Goal: Information Seeking & Learning: Learn about a topic

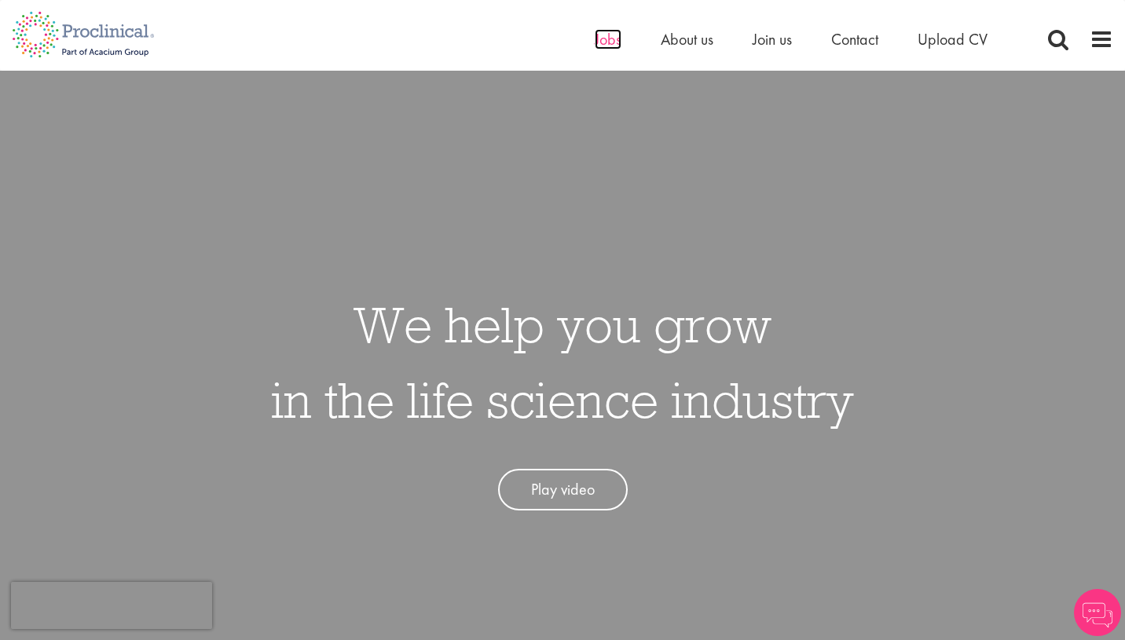
click at [610, 45] on span "Jobs" at bounding box center [608, 39] width 27 height 20
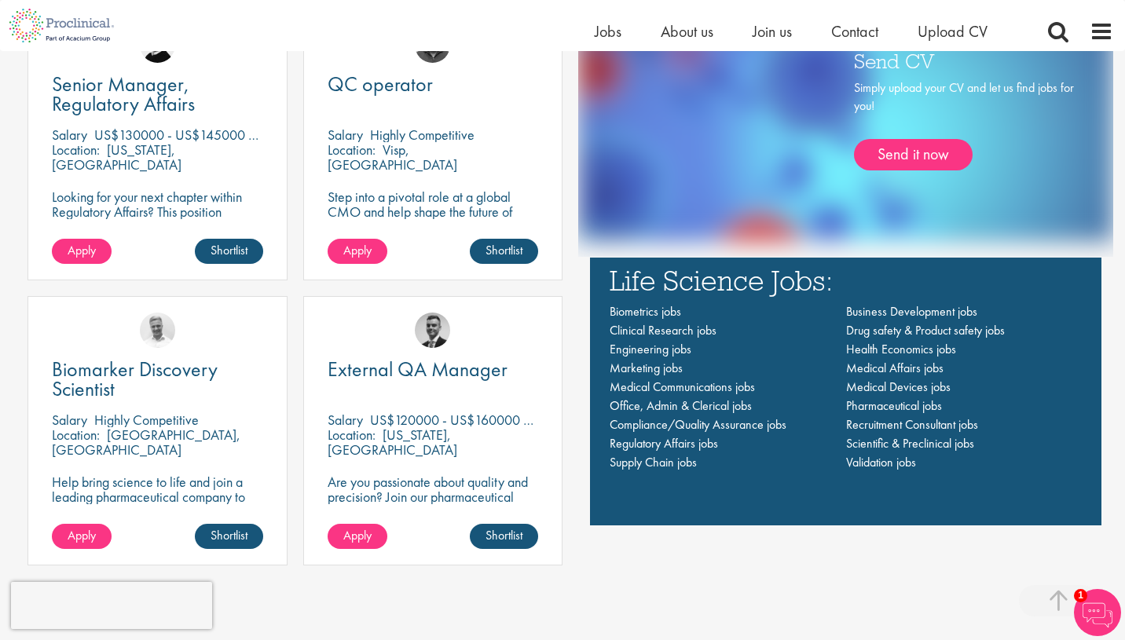
scroll to position [1098, 0]
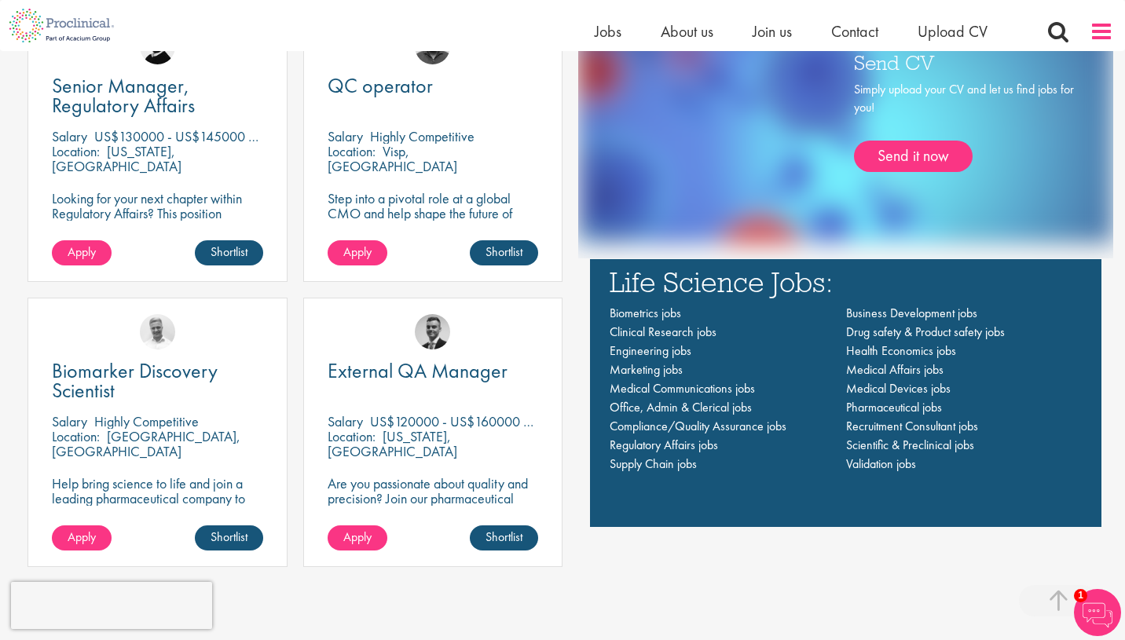
click at [1100, 28] on span at bounding box center [1102, 32] width 24 height 24
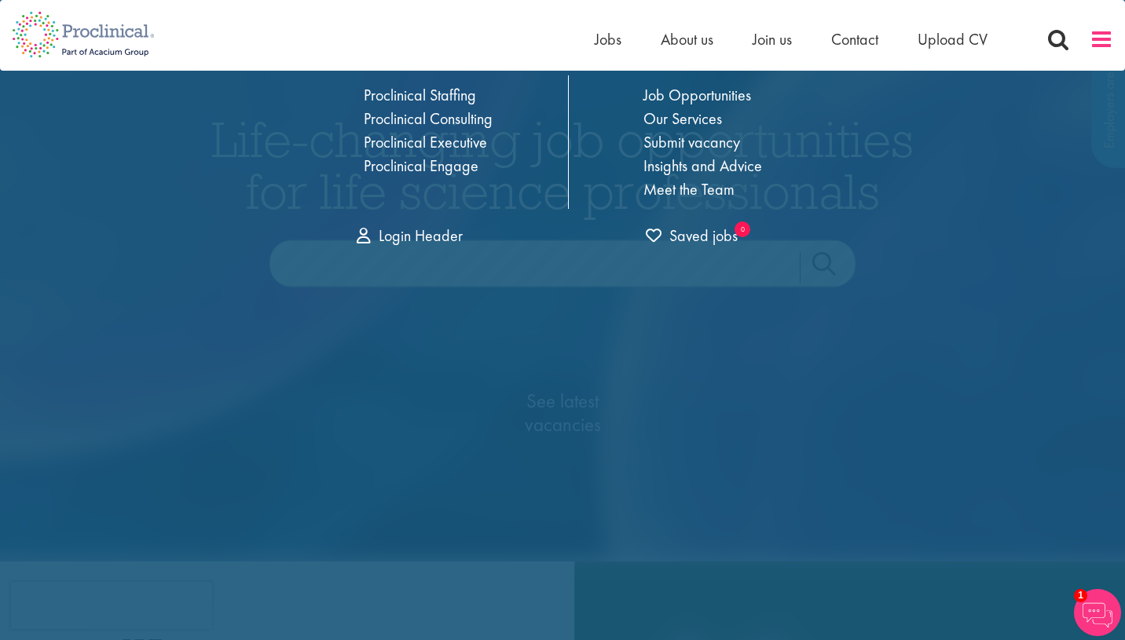
scroll to position [0, 0]
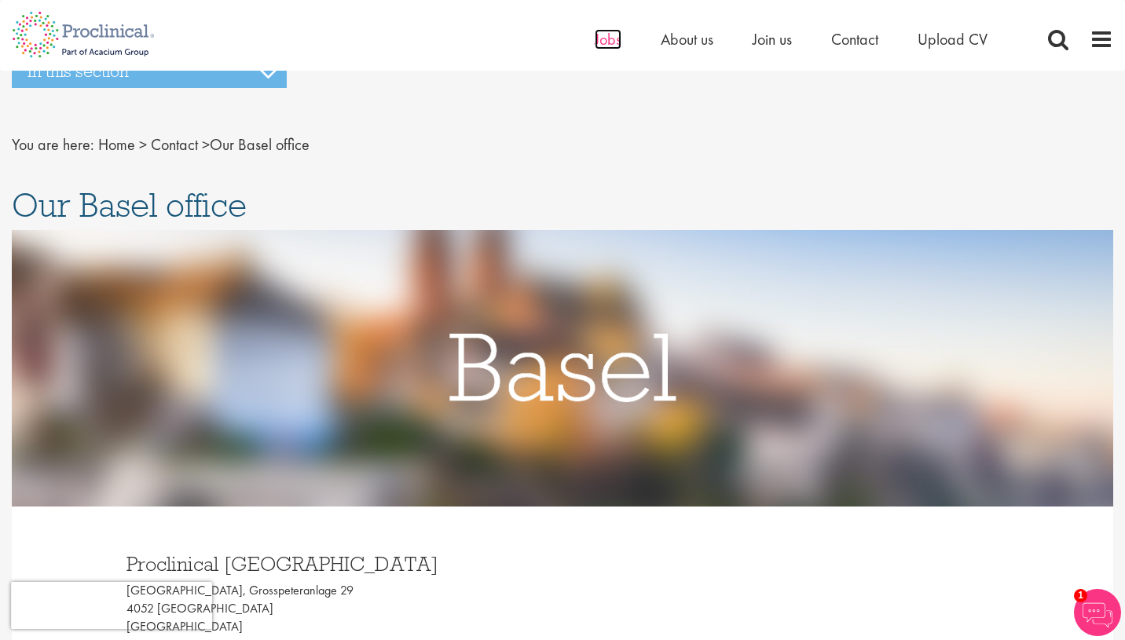
click at [608, 36] on span "Jobs" at bounding box center [608, 39] width 27 height 20
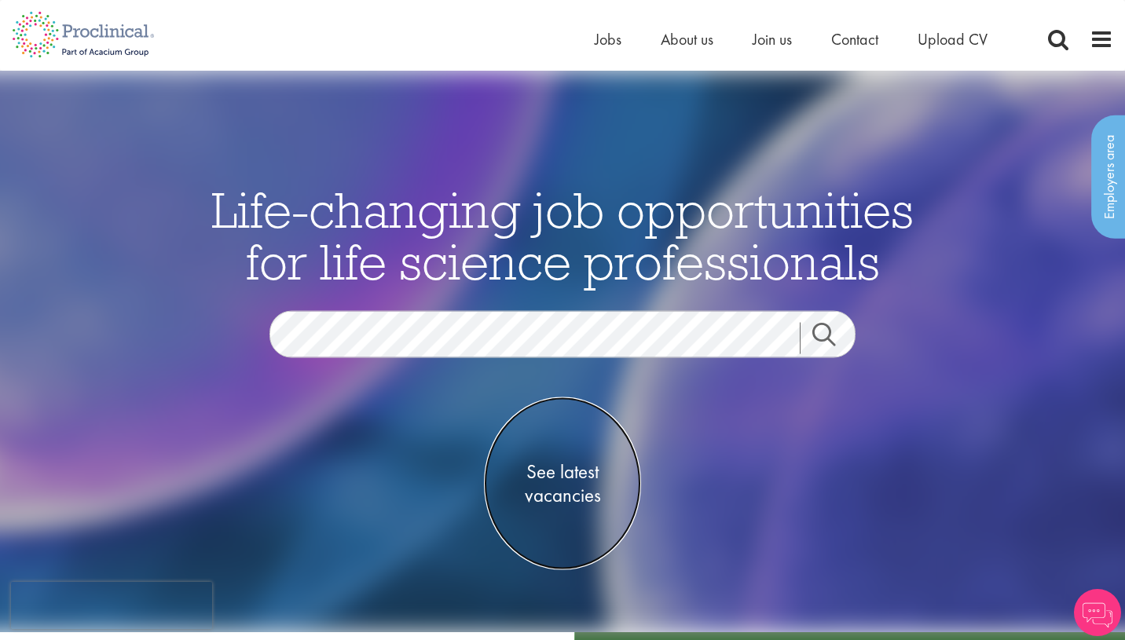
click at [534, 466] on span "See latest vacancies" at bounding box center [562, 483] width 157 height 47
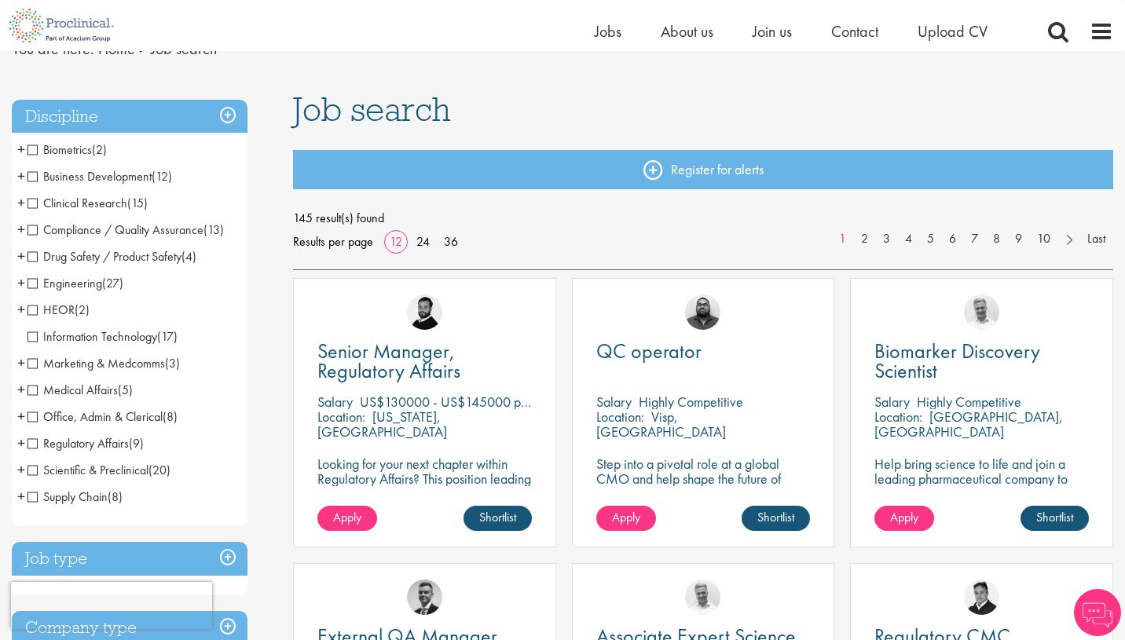
scroll to position [53, 0]
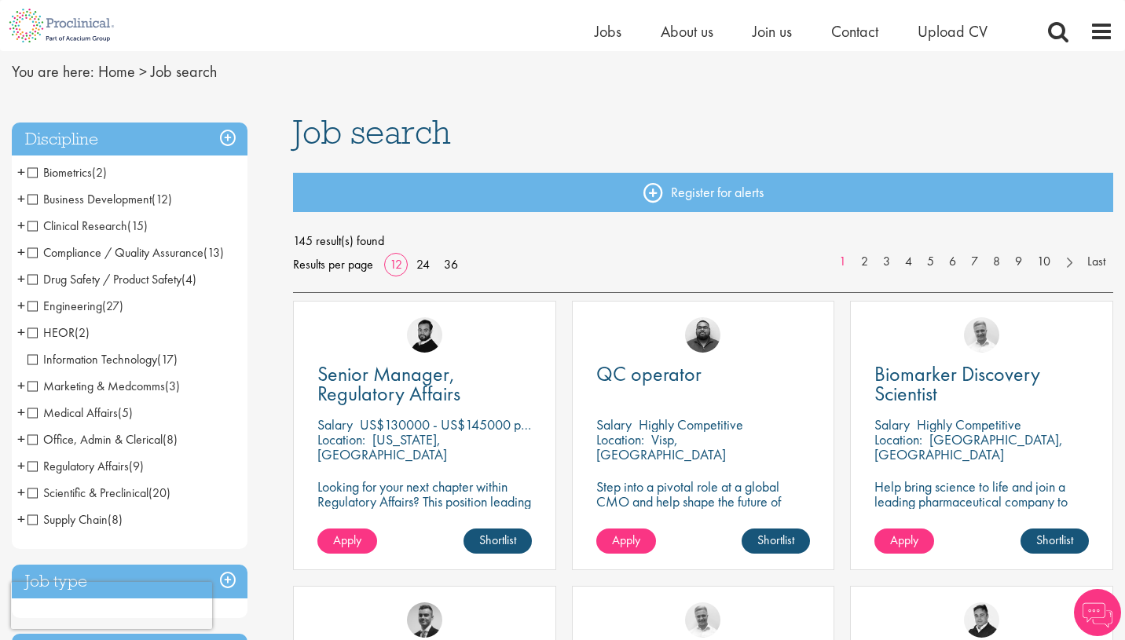
click at [222, 139] on h3 "Discipline" at bounding box center [130, 140] width 236 height 34
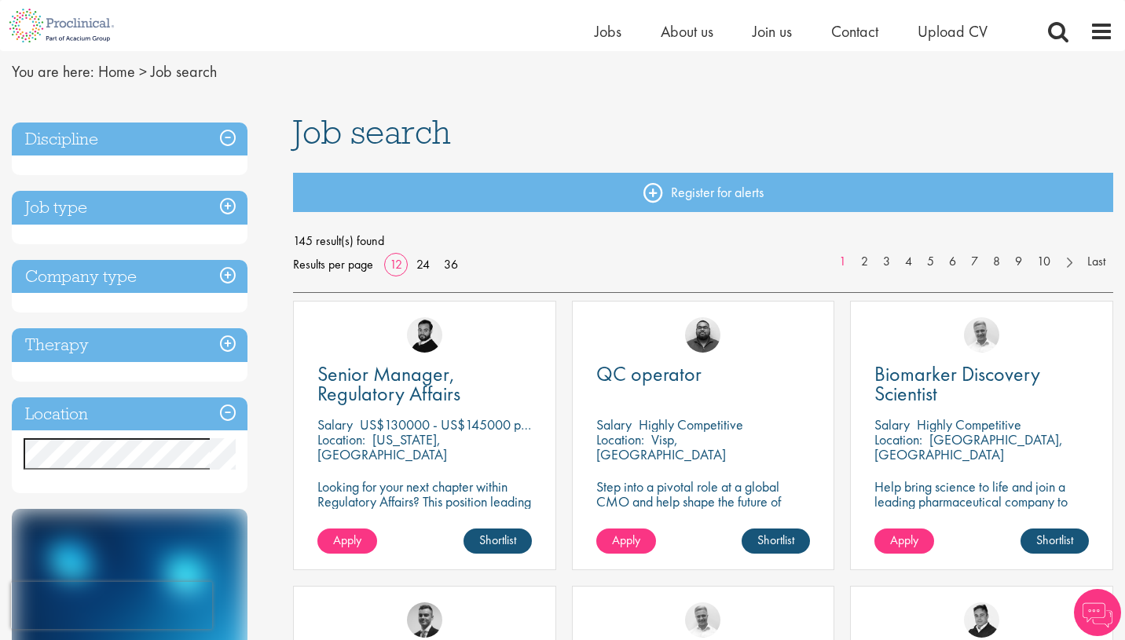
click at [216, 276] on h3 "Company type" at bounding box center [130, 277] width 236 height 34
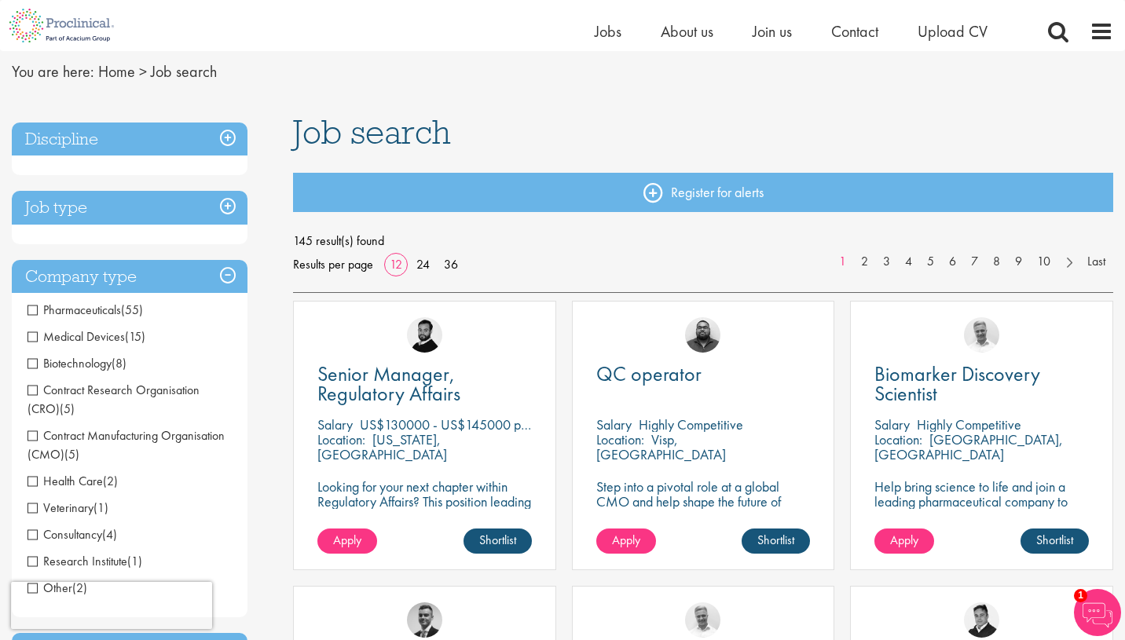
click at [216, 276] on h3 "Company type" at bounding box center [130, 277] width 236 height 34
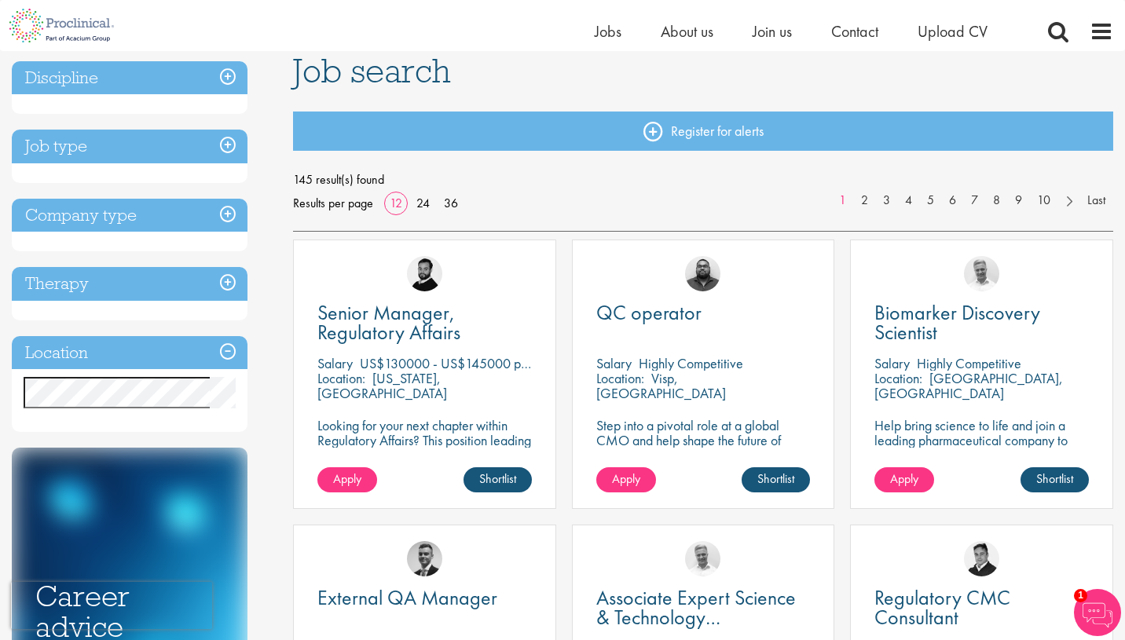
scroll to position [150, 0]
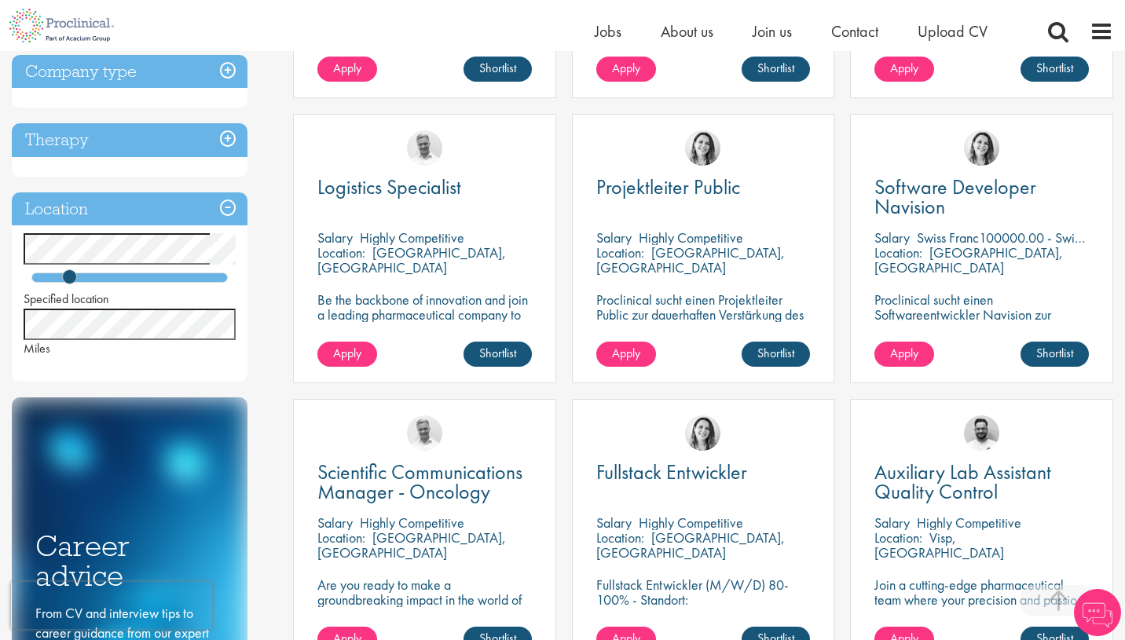
scroll to position [556, 0]
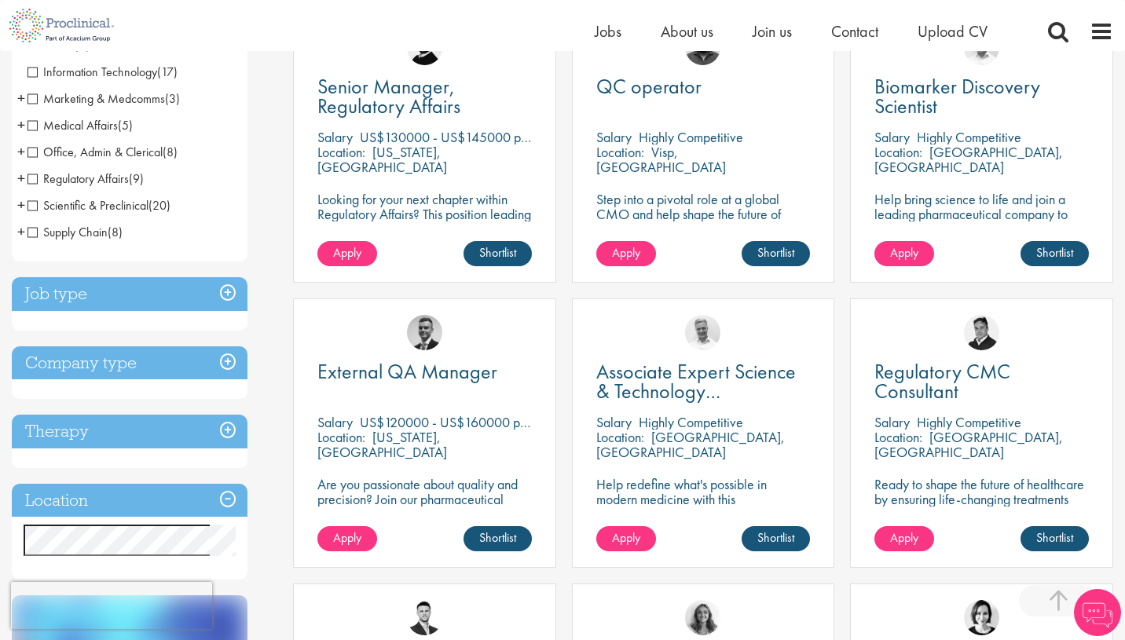
scroll to position [354, 0]
